Goal: Task Accomplishment & Management: Manage account settings

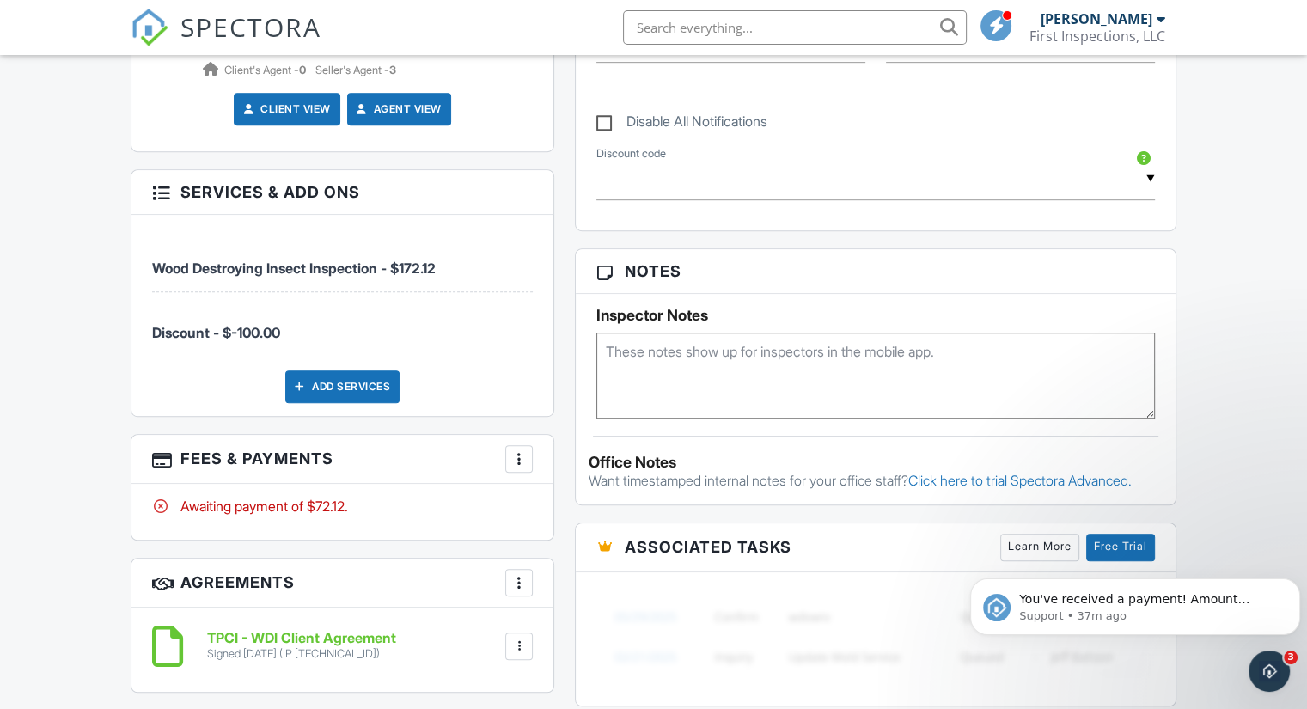
click at [562, 188] on div "People Disable Client CC Email New Client Add Another Person Inspector [PERSON_…" at bounding box center [342, 237] width 444 height 1337
click at [560, 494] on div "People Disable Client CC Email New Client Add Another Person Inspector [PERSON_…" at bounding box center [342, 237] width 444 height 1337
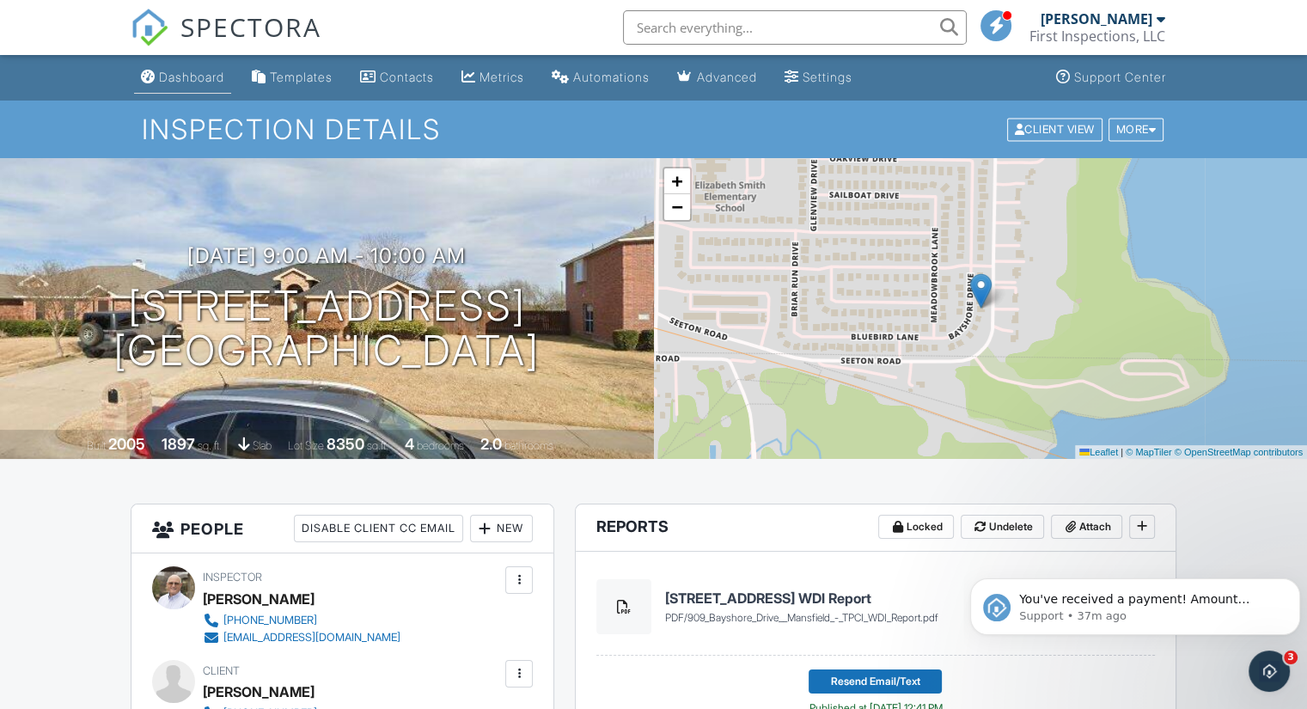
click at [192, 89] on link "Dashboard" at bounding box center [182, 78] width 97 height 32
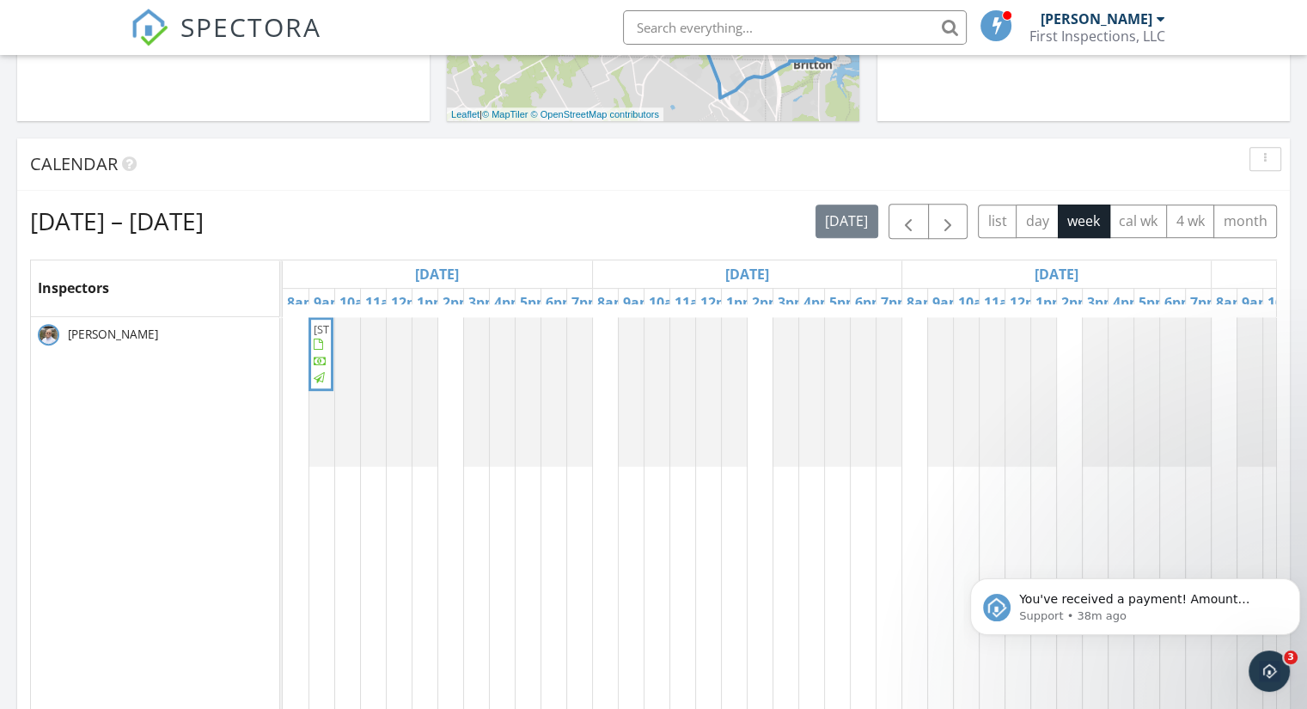
click at [321, 370] on div at bounding box center [321, 364] width 14 height 14
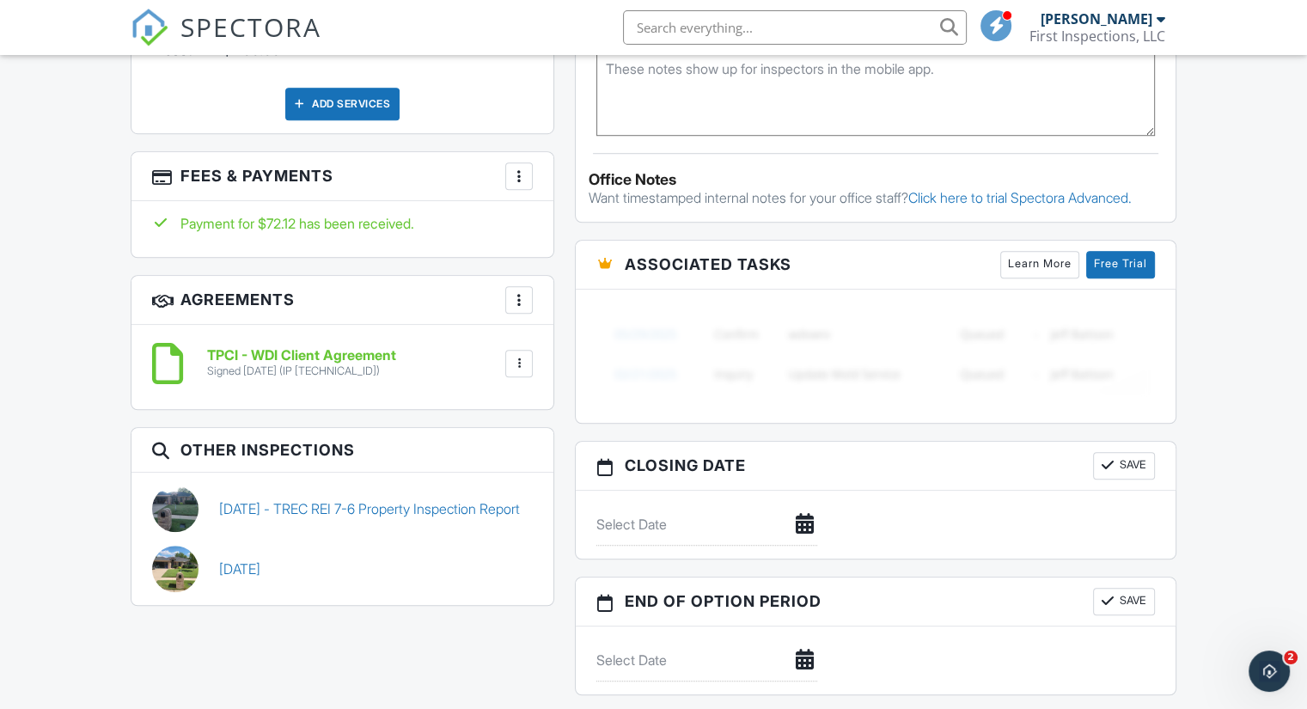
click at [523, 174] on div at bounding box center [519, 176] width 17 height 17
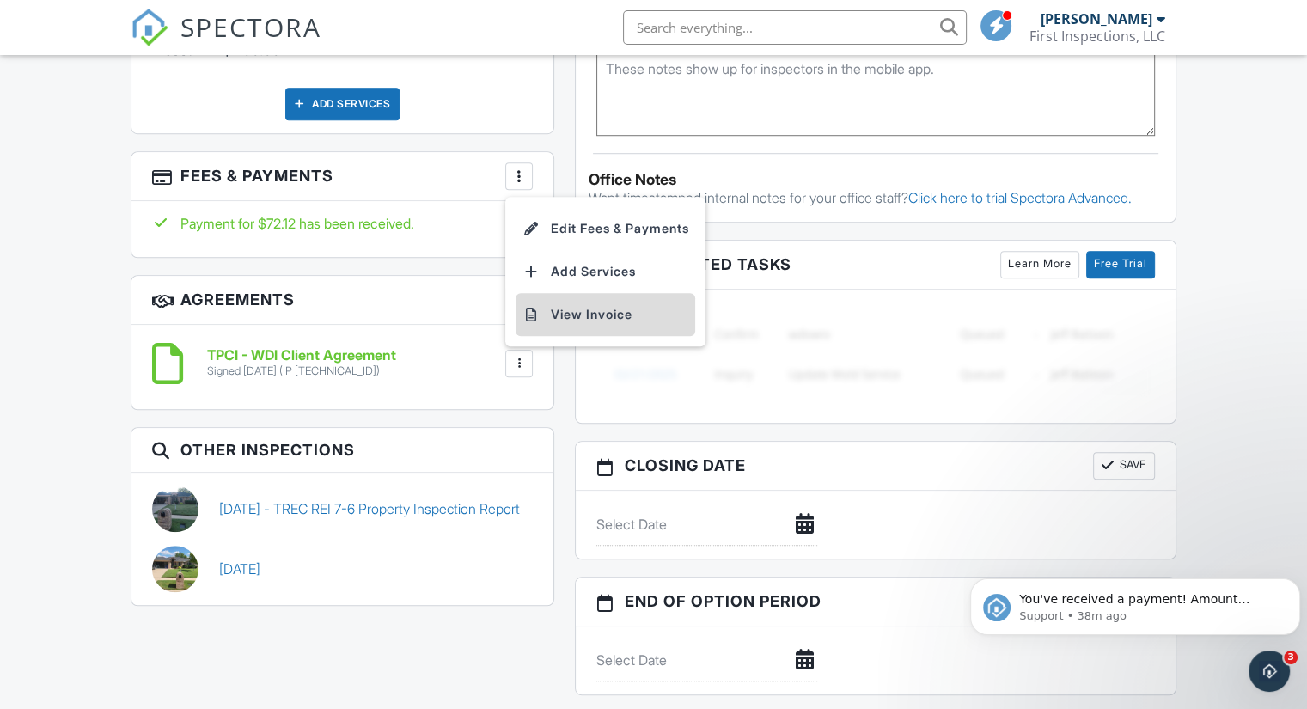
click at [583, 322] on li "View Invoice" at bounding box center [606, 314] width 180 height 43
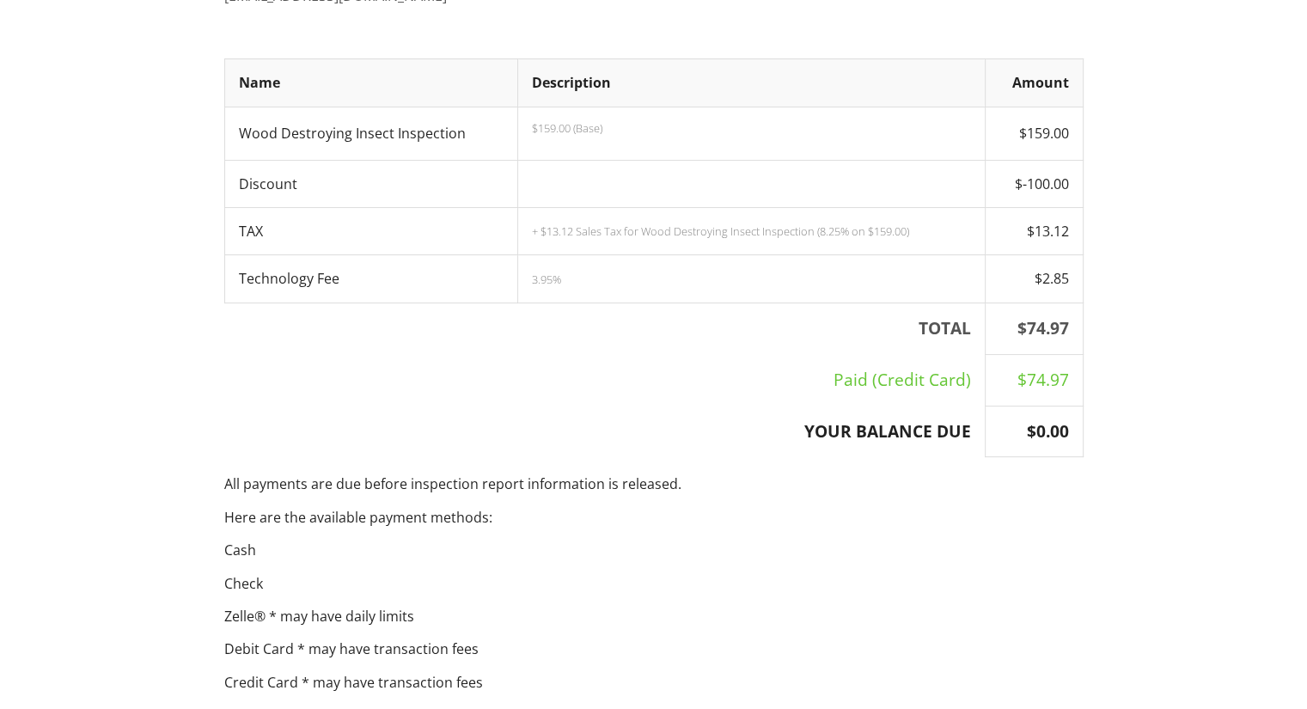
scroll to position [332, 0]
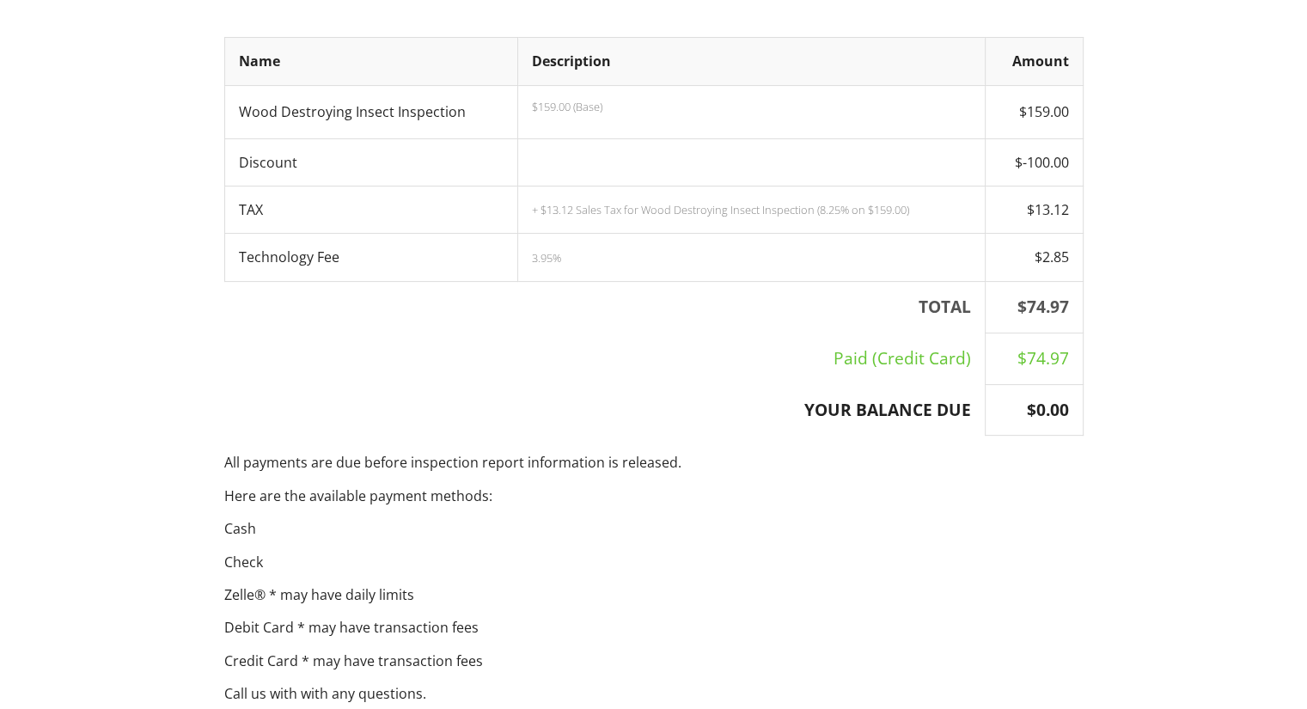
click at [1179, 142] on div "First Inspections, LLC 1 (817) 991-2336 Paul@FirstInspections.com Http://www.Fi…" at bounding box center [653, 353] width 1307 height 1262
click at [89, 355] on div "First Inspections, LLC 1 (817) 991-2336 Paul@FirstInspections.com Http://www.Fi…" at bounding box center [653, 353] width 1307 height 1262
